Goal: Register for event/course

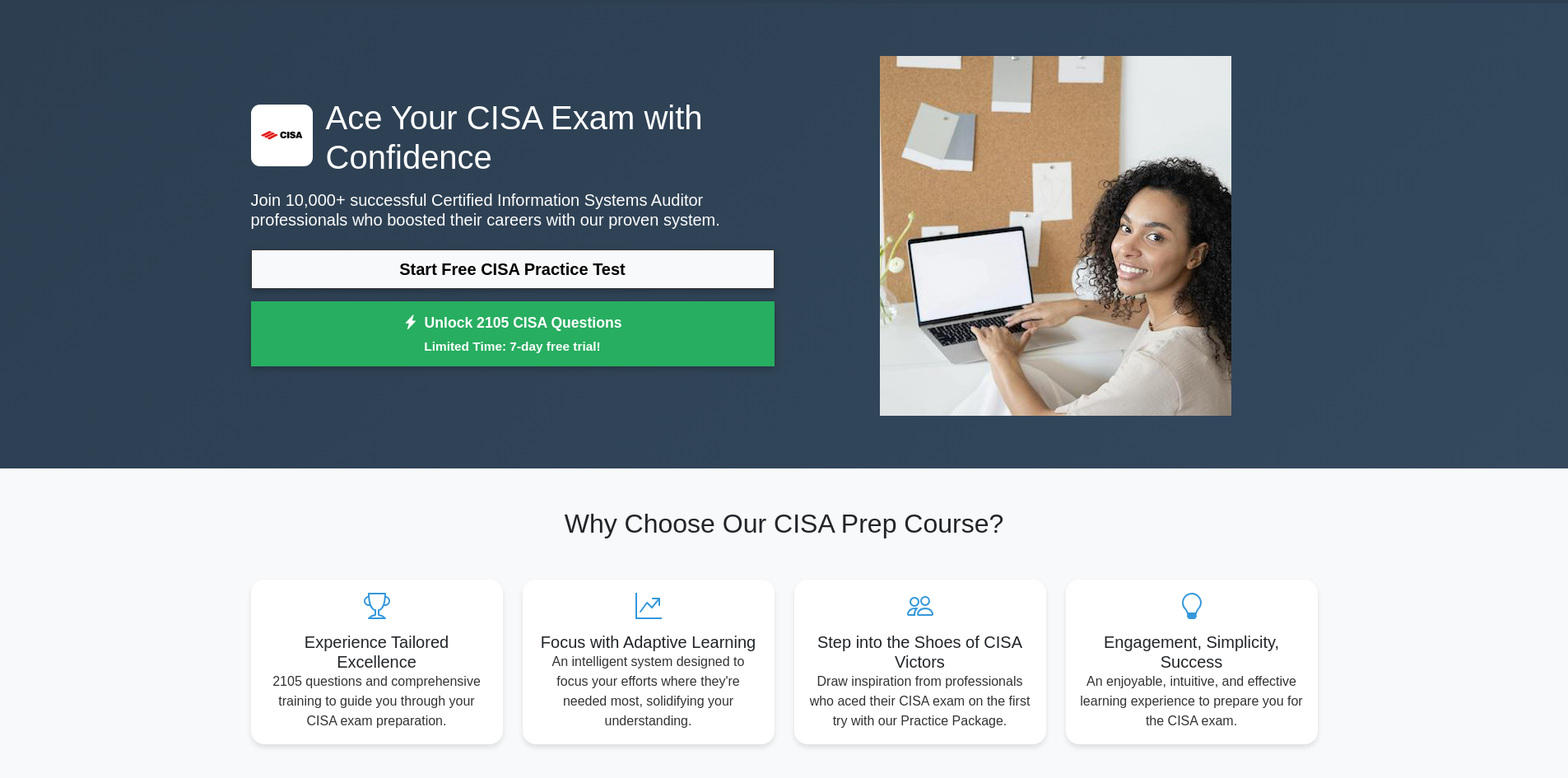
scroll to position [82, 0]
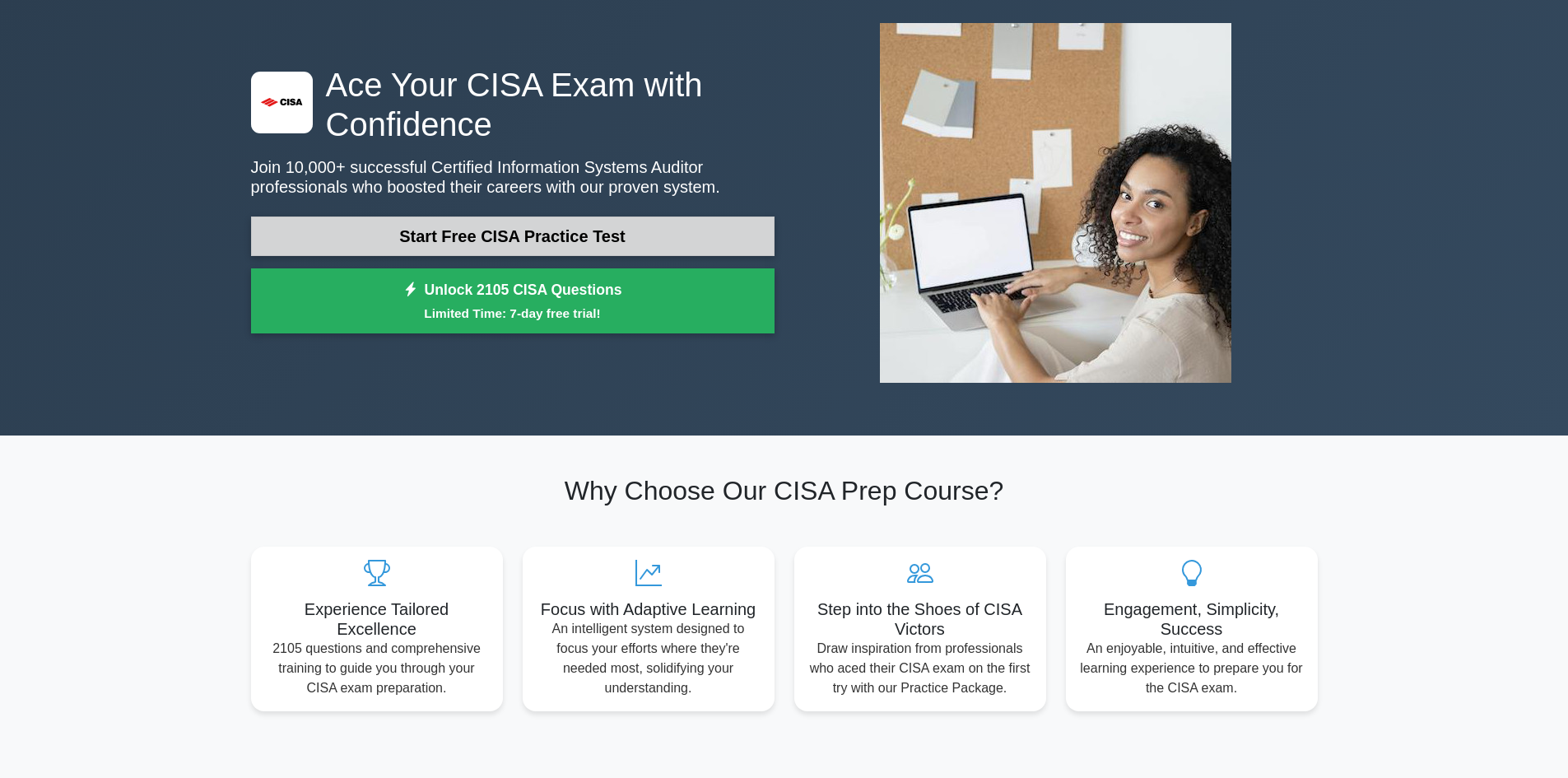
click at [496, 232] on link "Start Free CISA Practice Test" at bounding box center [512, 237] width 523 height 40
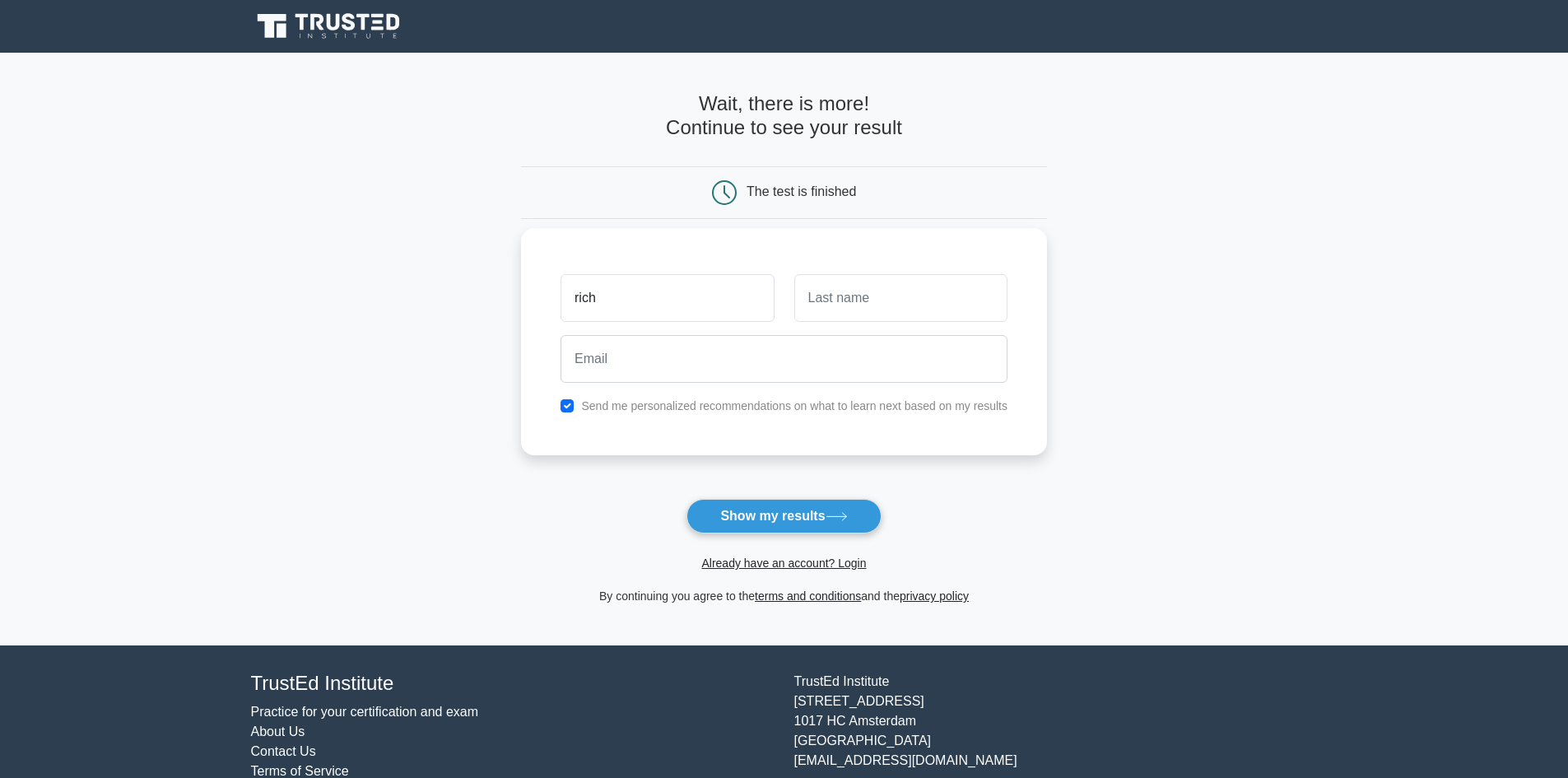
type input "rich"
click at [891, 313] on input "text" at bounding box center [901, 297] width 213 height 47
type input "Adjetey"
click at [639, 369] on input "email" at bounding box center [784, 358] width 447 height 47
type input "richard.tableto@gmail.com"
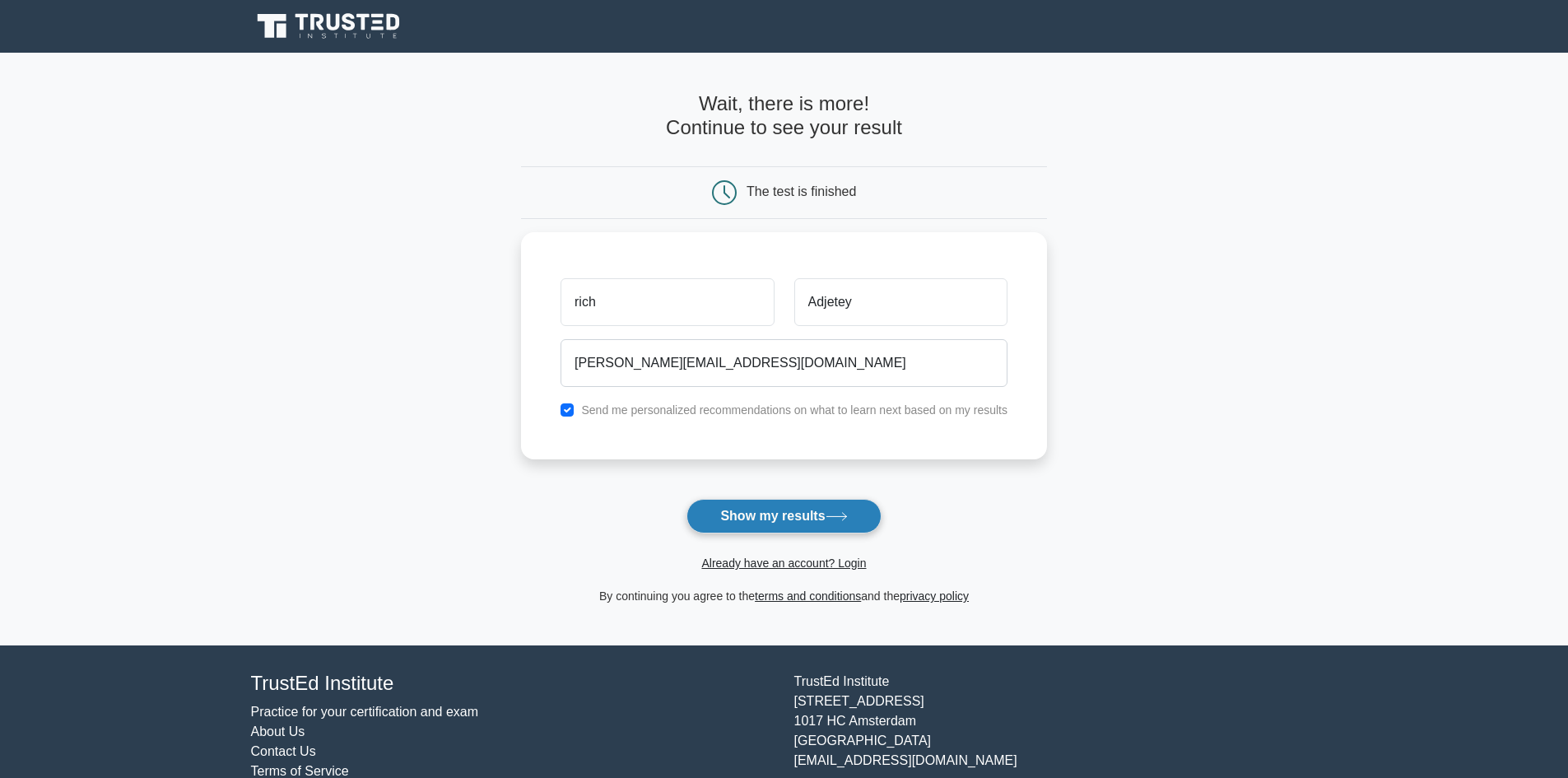
click at [753, 511] on button "Show my results" at bounding box center [784, 516] width 194 height 35
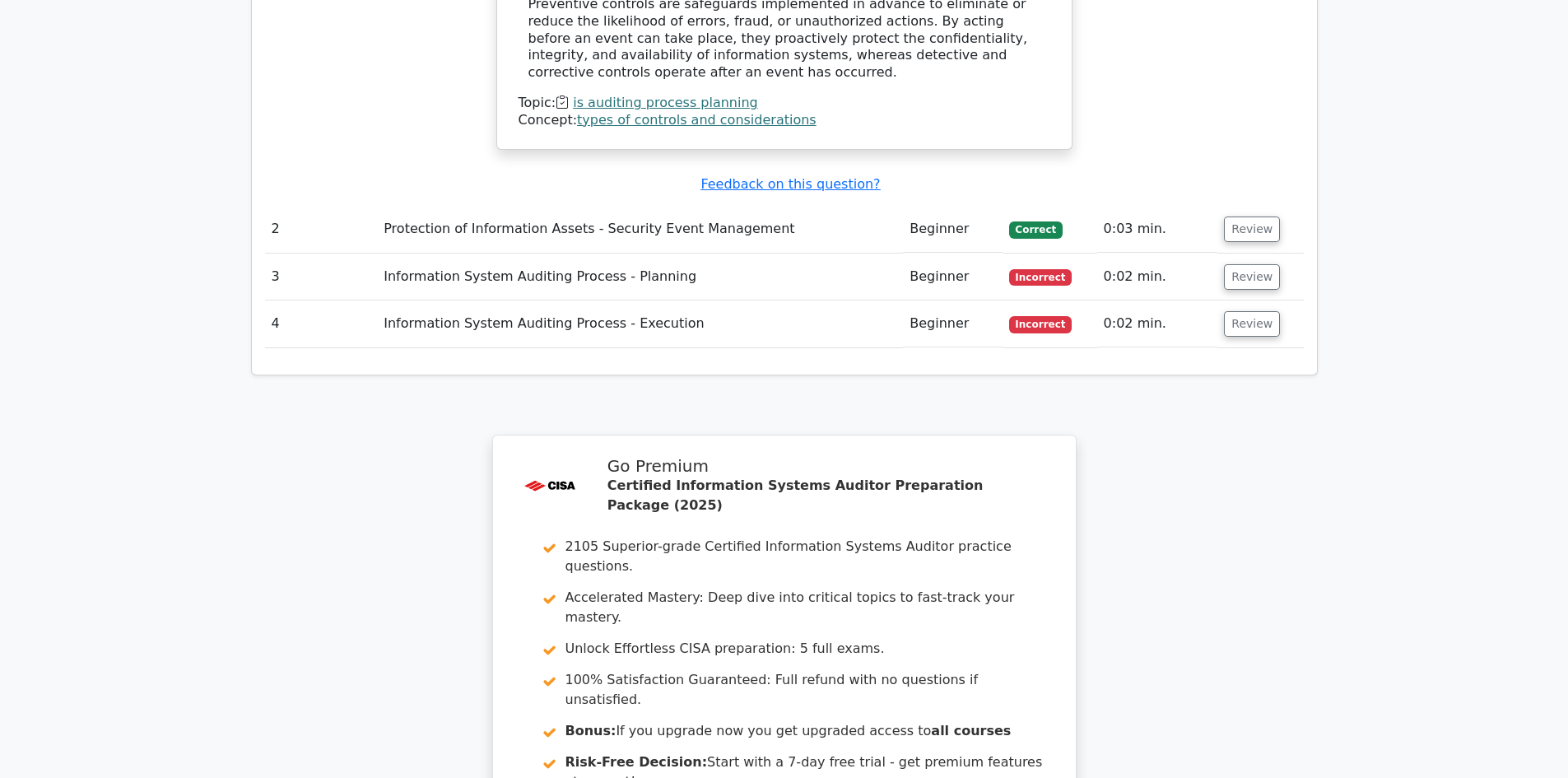
scroll to position [1811, 0]
